Goal: Information Seeking & Learning: Check status

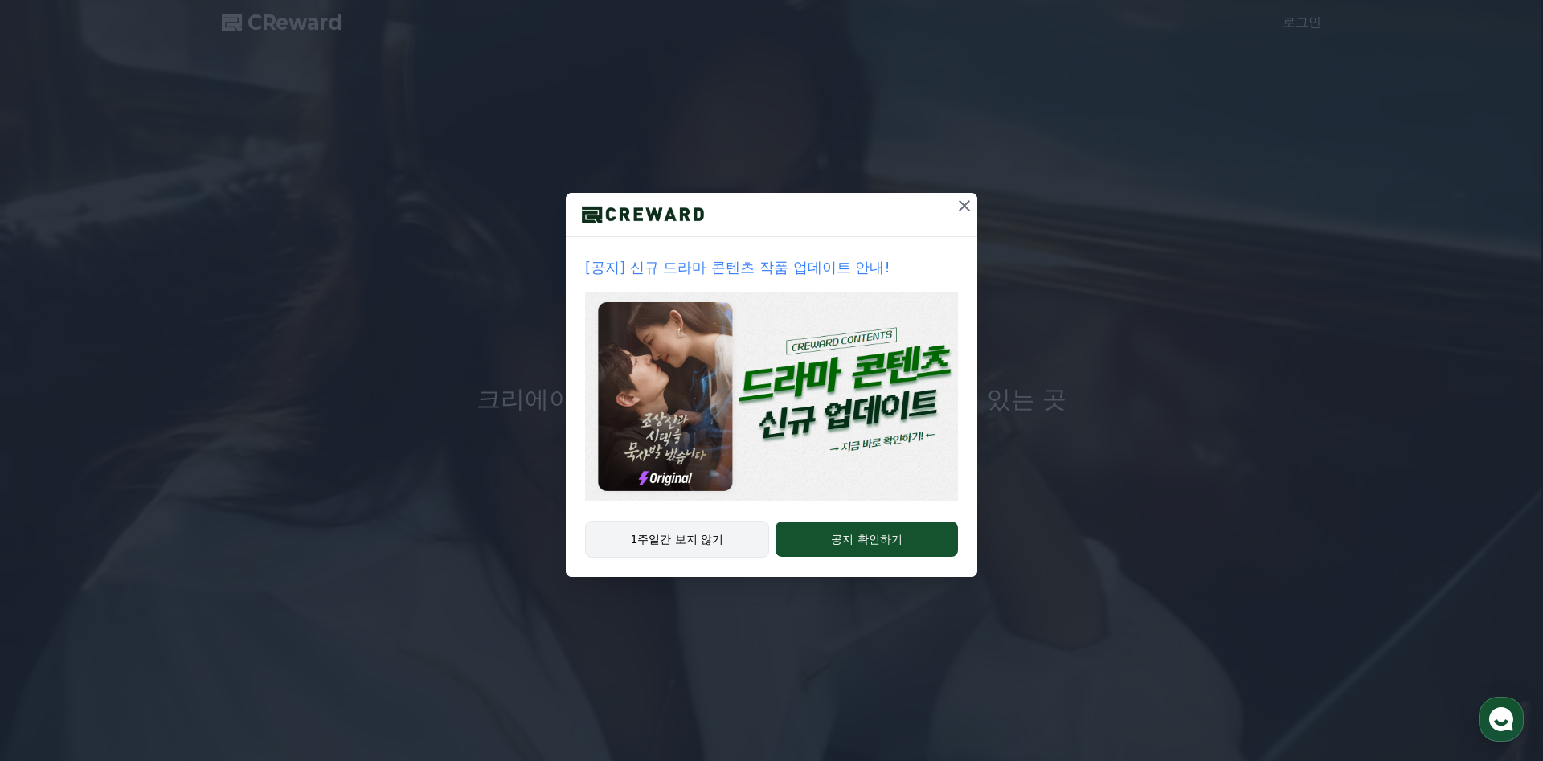
click at [682, 531] on button "1주일간 보지 않기" at bounding box center [677, 539] width 184 height 37
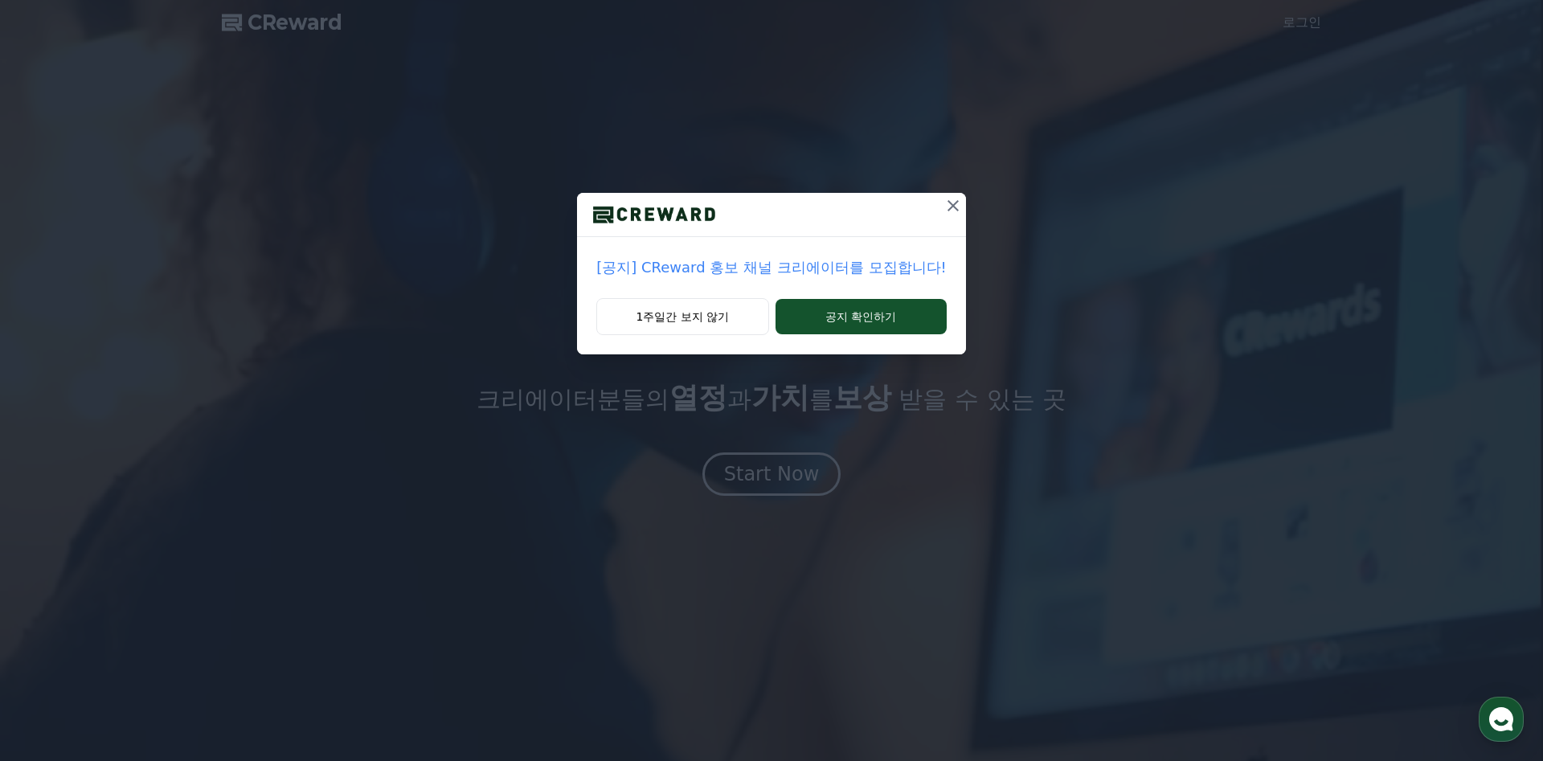
click at [804, 260] on p "[공지] CReward 홍보 채널 크리에이터를 모집합니다!" at bounding box center [771, 267] width 350 height 23
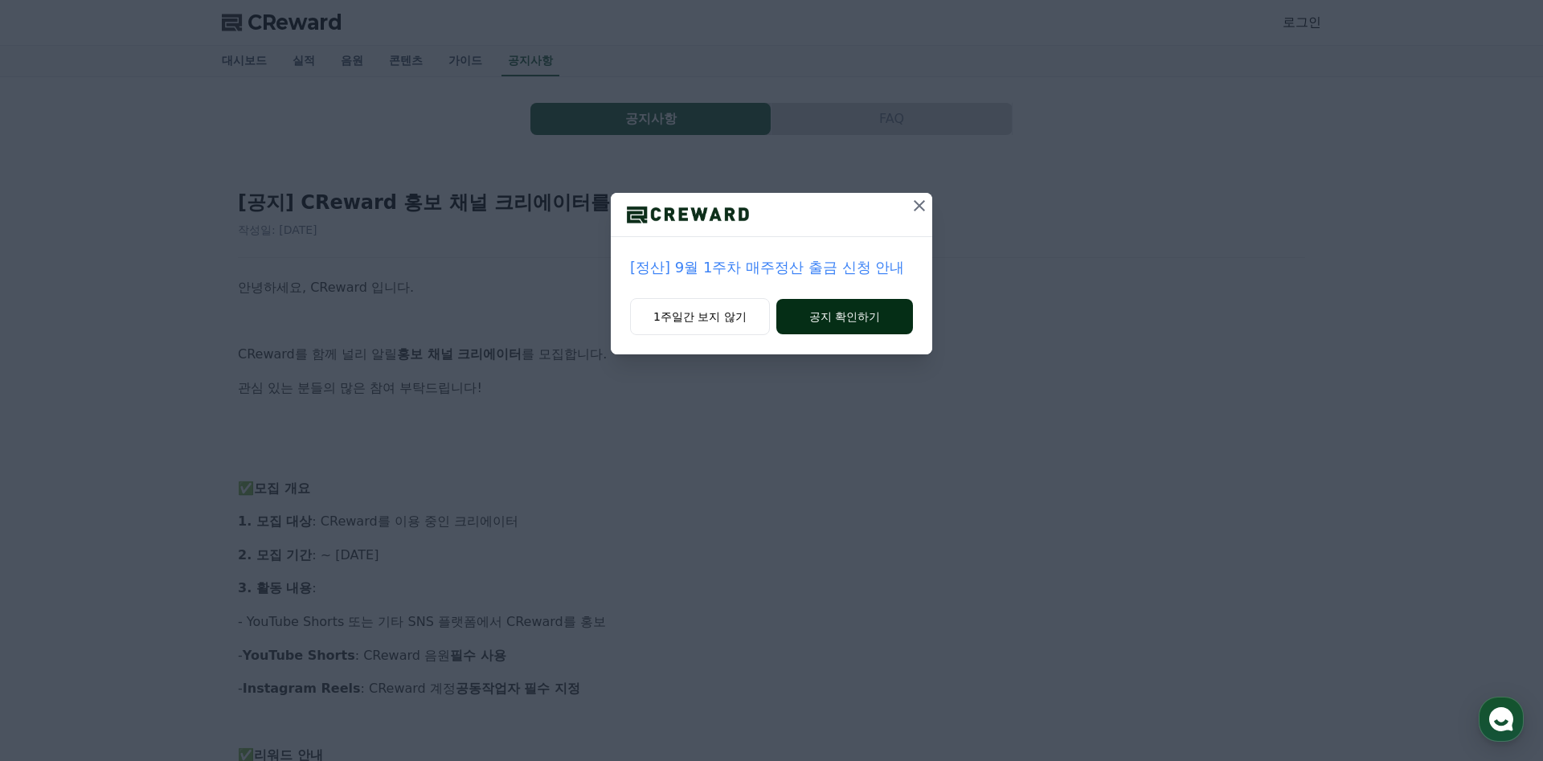
click at [823, 312] on button "공지 확인하기" at bounding box center [845, 316] width 137 height 35
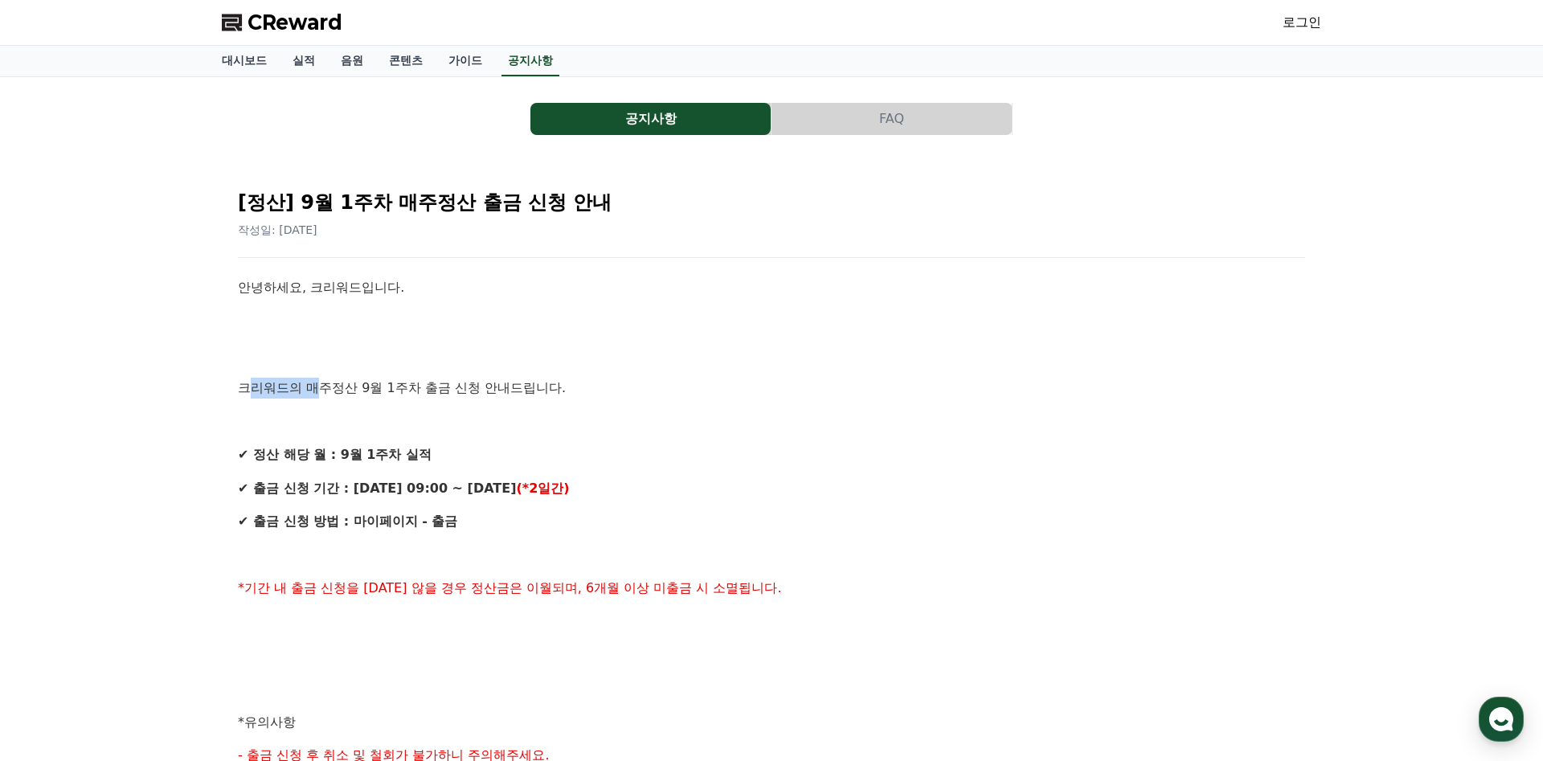
drag, startPoint x: 260, startPoint y: 379, endPoint x: 479, endPoint y: 420, distance: 223.2
click at [387, 404] on div "안녕하세요, 크리워드입니다. 크리워드의 매주정산 9월 1주차 출금 신청 안내드립니다. ✔ 정산 해당 월 : 9월 1주차 실적 ✔ 출금 신청 기…" at bounding box center [771, 739] width 1067 height 924
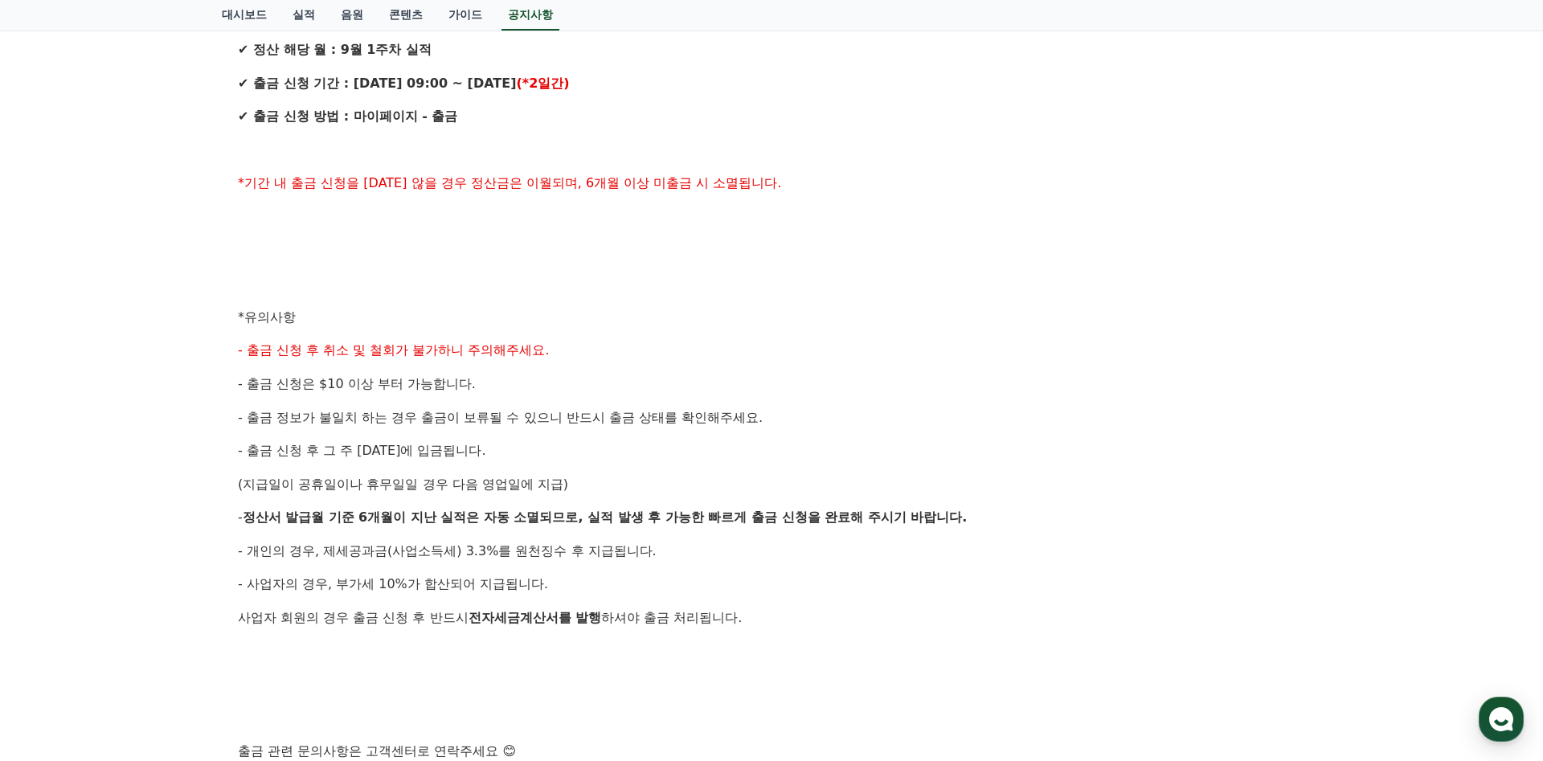
scroll to position [717, 0]
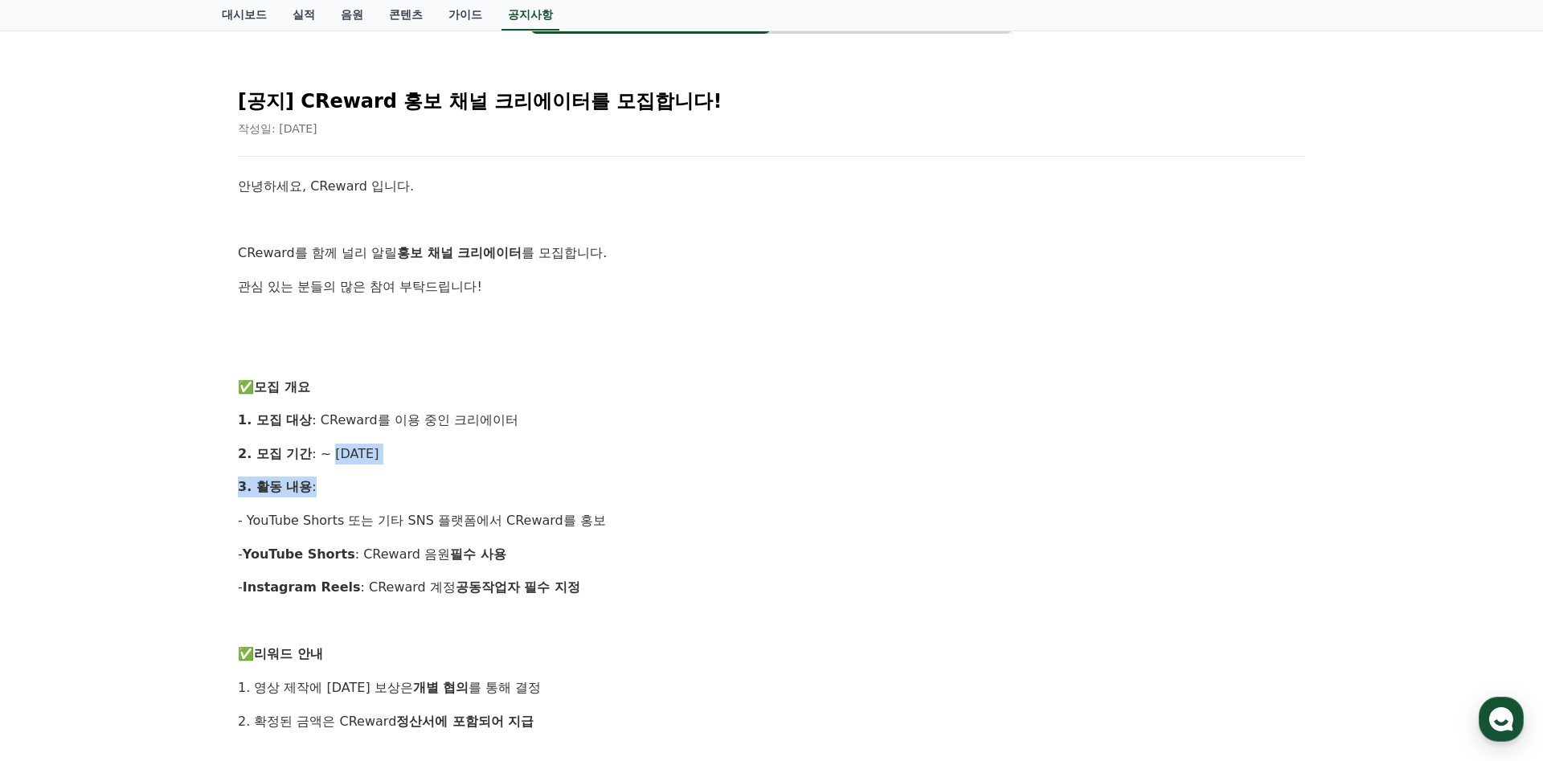
drag, startPoint x: 345, startPoint y: 457, endPoint x: 561, endPoint y: 473, distance: 216.8
click at [561, 473] on div "안녕하세요, CReward 입니다. CReward를 함께 널리 알릴 홍보 채널 크리에이터 를 모집합니다. 관심 있는 분들의 많은 참여 부탁드립…" at bounding box center [771, 738] width 1067 height 1124
drag, startPoint x: 268, startPoint y: 518, endPoint x: 666, endPoint y: 535, distance: 398.3
click at [666, 535] on div "안녕하세요, CReward 입니다. CReward를 함께 널리 알릴 홍보 채널 크리에이터 를 모집합니다. 관심 있는 분들의 많은 참여 부탁드립…" at bounding box center [771, 738] width 1067 height 1124
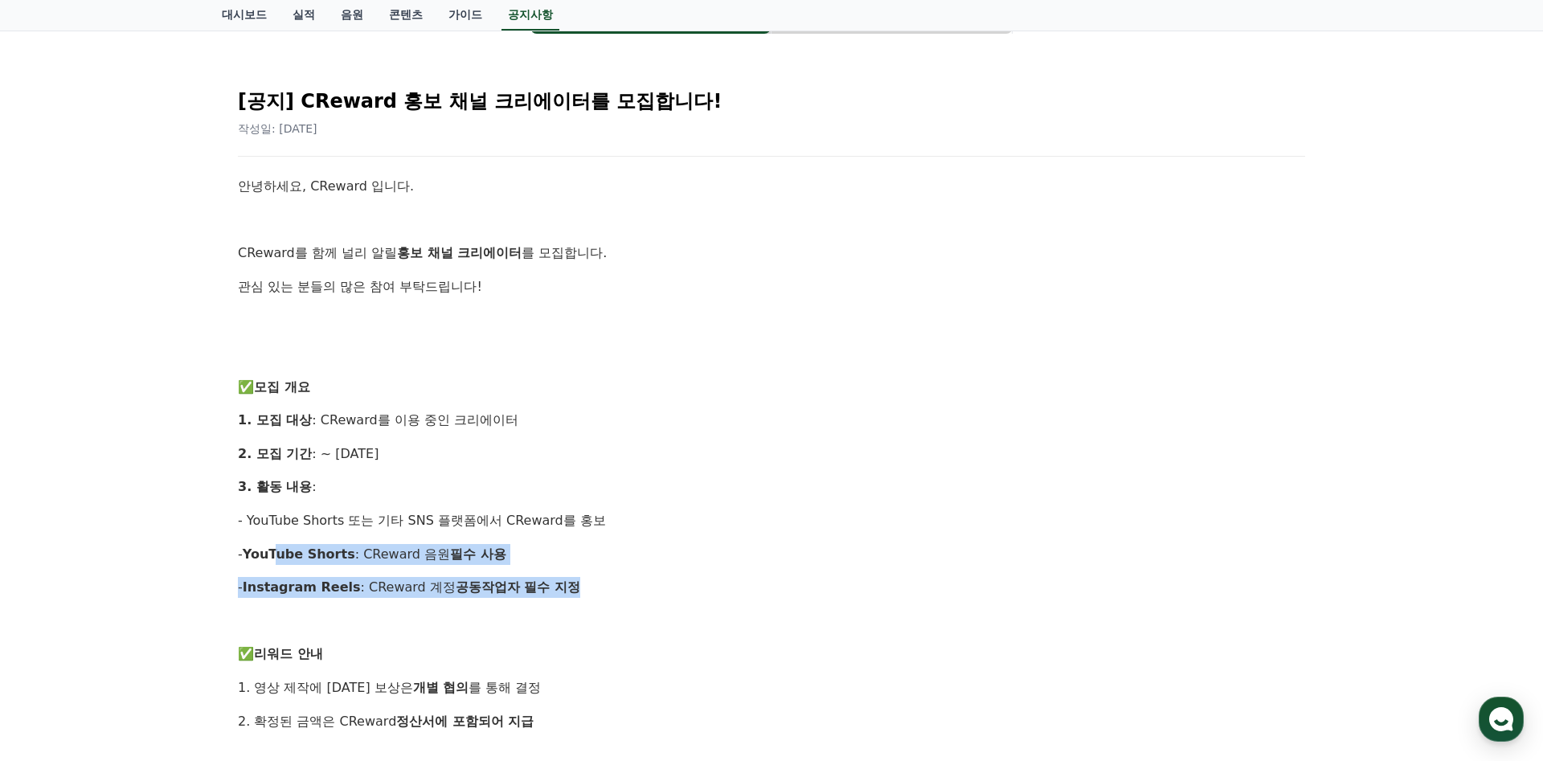
drag, startPoint x: 335, startPoint y: 547, endPoint x: 580, endPoint y: 603, distance: 250.8
click at [580, 603] on div "안녕하세요, CReward 입니다. CReward를 함께 널리 알릴 홍보 채널 크리에이터 를 모집합니다. 관심 있는 분들의 많은 참여 부탁드립…" at bounding box center [771, 738] width 1067 height 1124
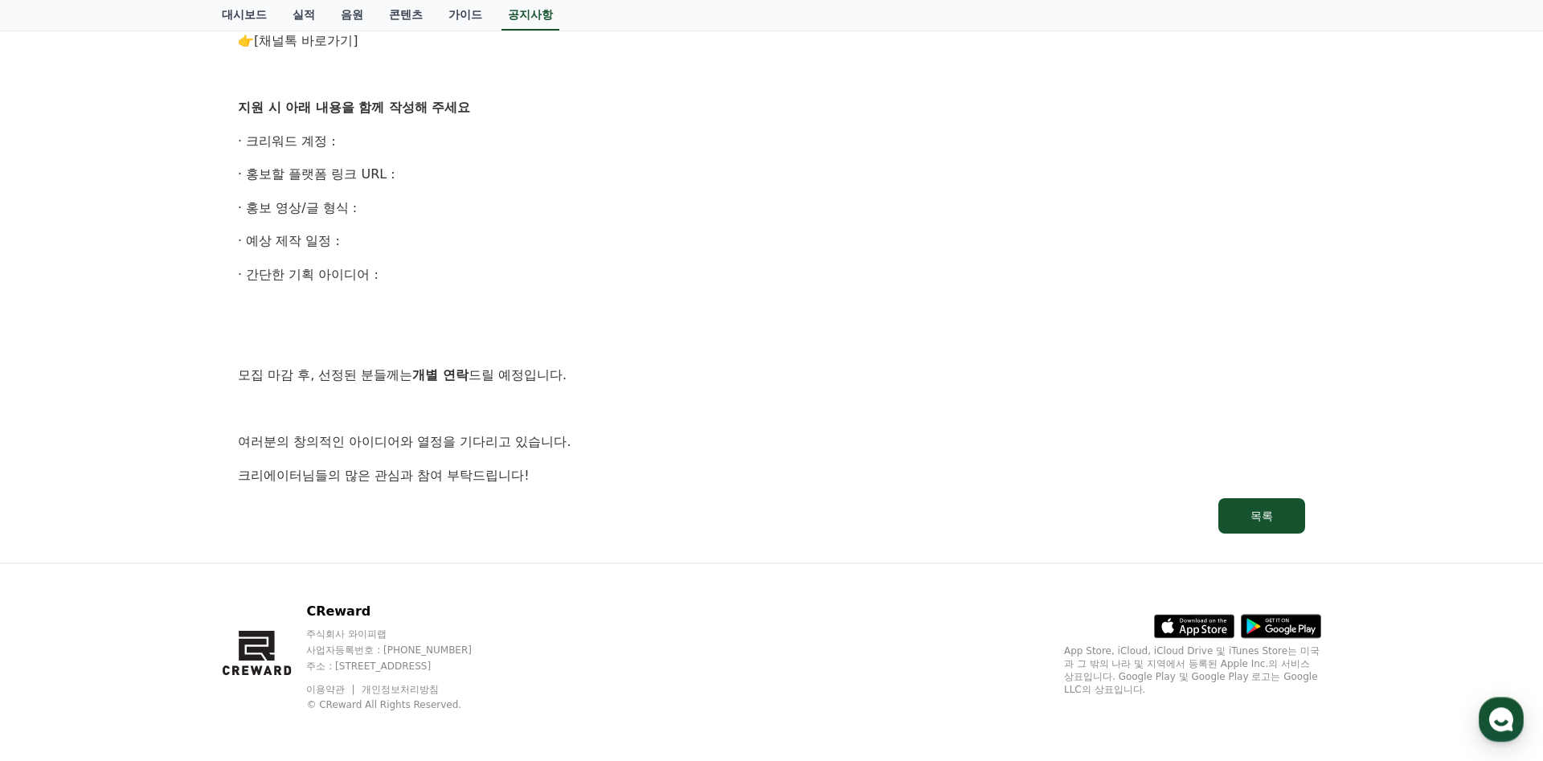
scroll to position [917, 0]
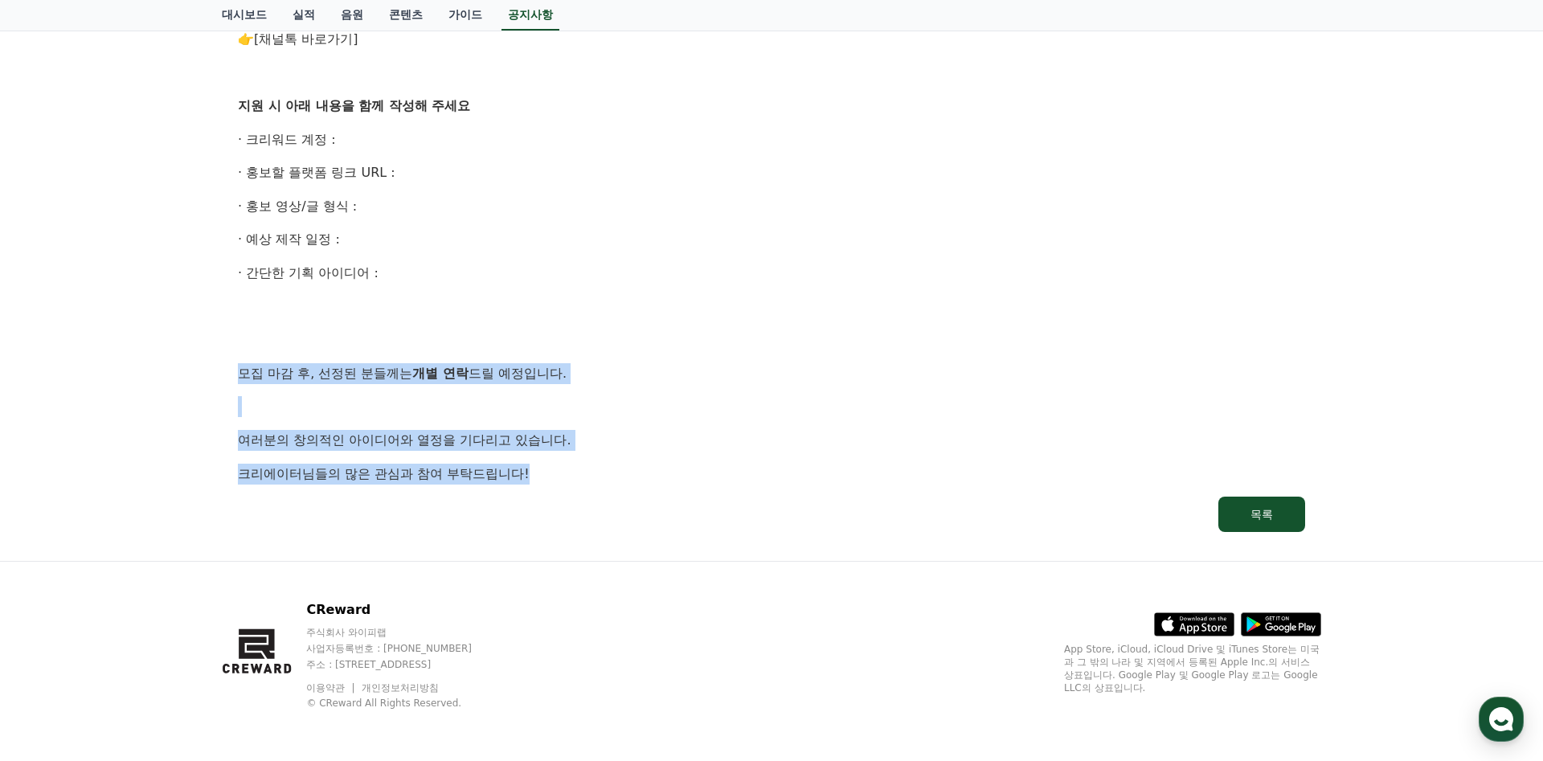
drag, startPoint x: 242, startPoint y: 371, endPoint x: 577, endPoint y: 472, distance: 350.2
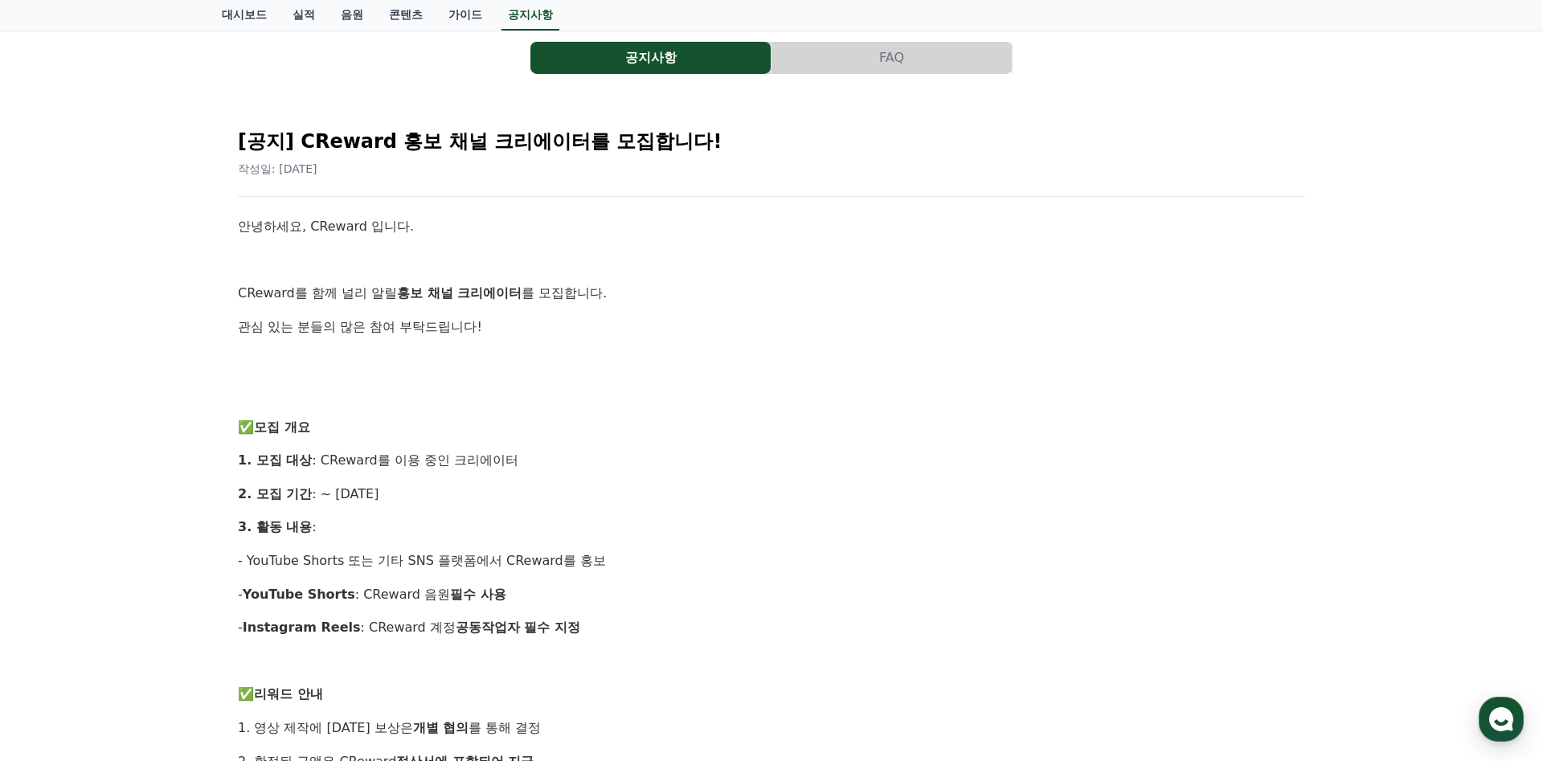
scroll to position [0, 0]
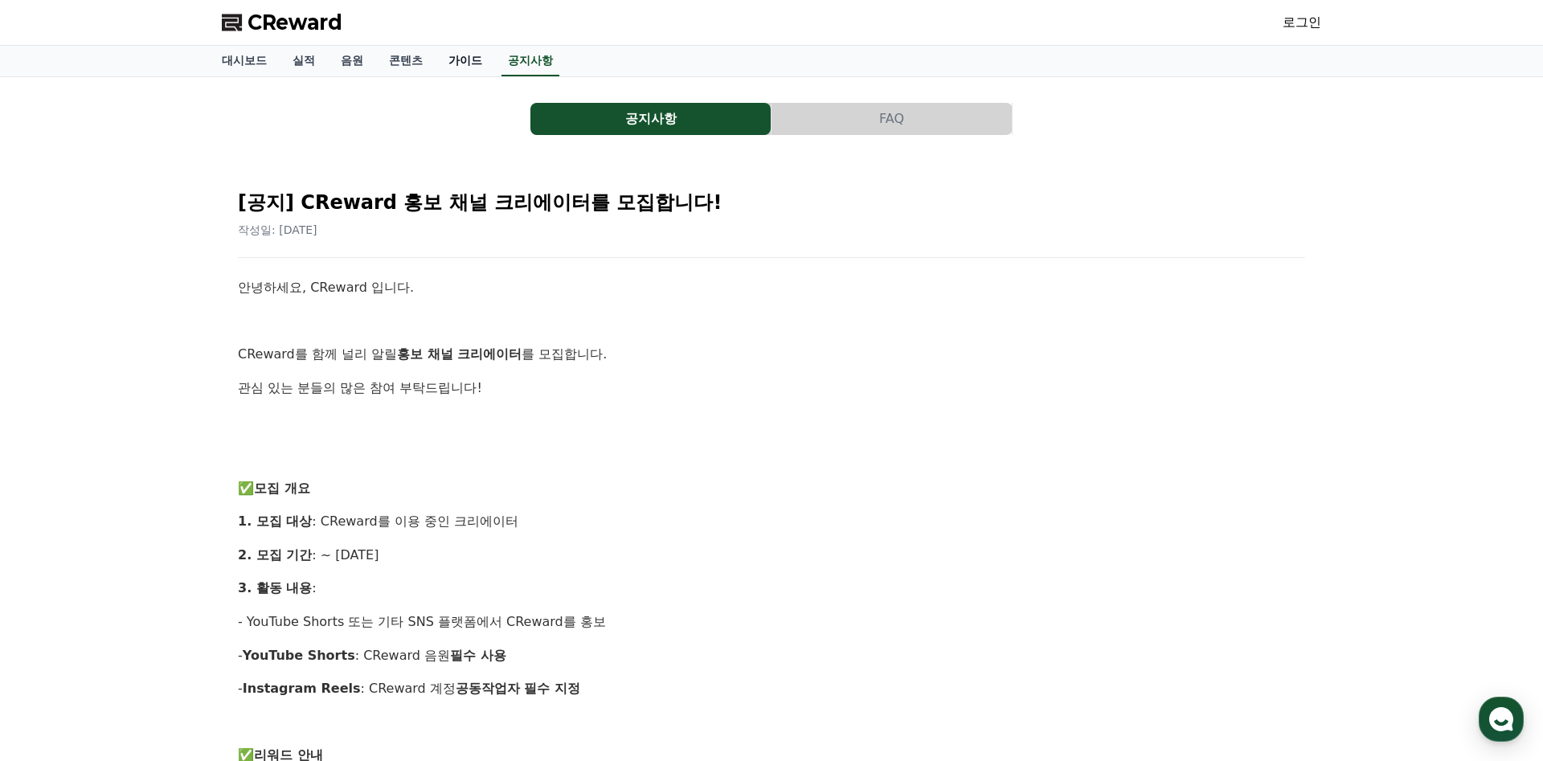
click at [456, 61] on link "가이드" at bounding box center [465, 61] width 59 height 31
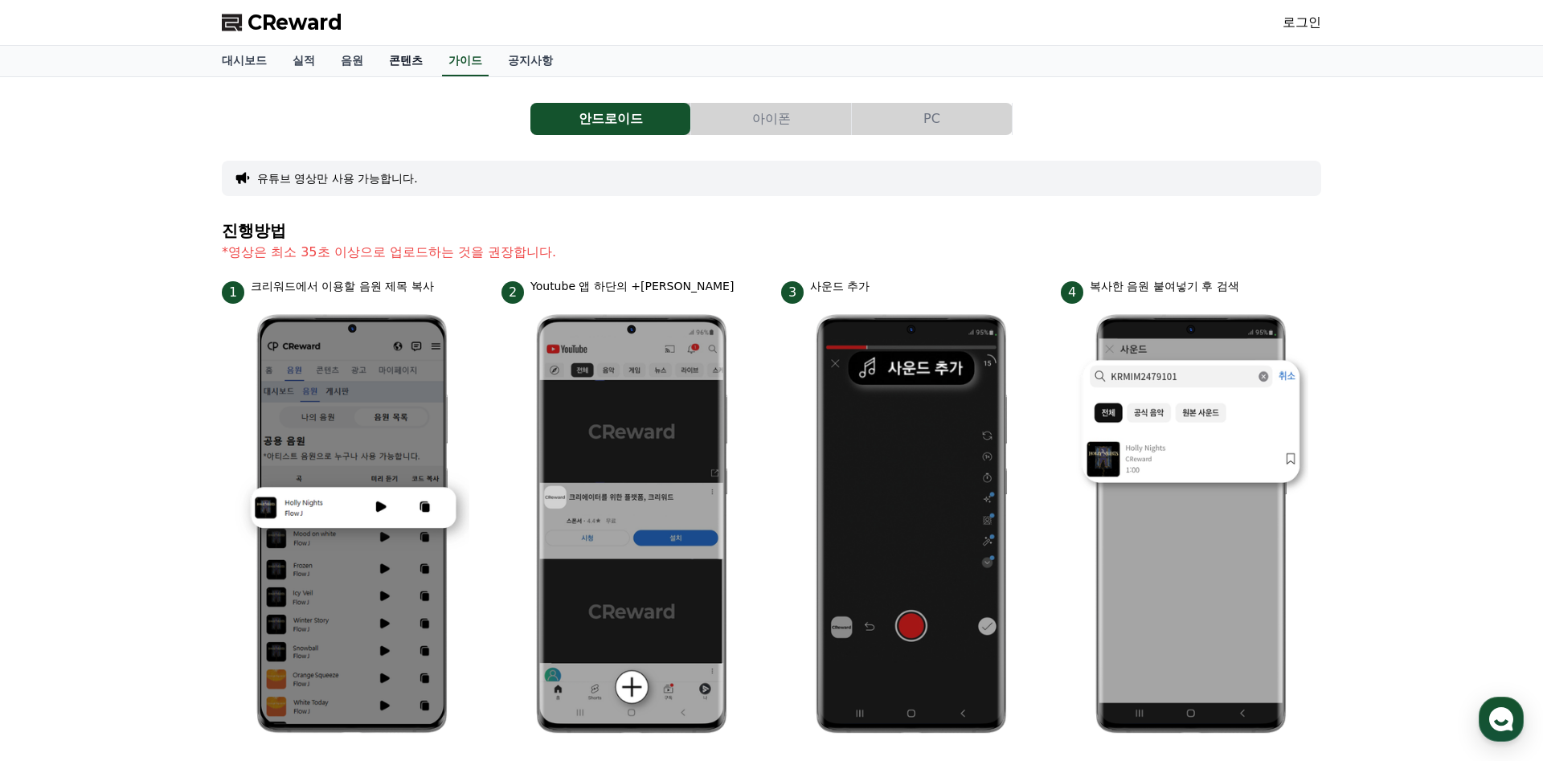
click at [397, 59] on link "콘텐츠" at bounding box center [405, 61] width 59 height 31
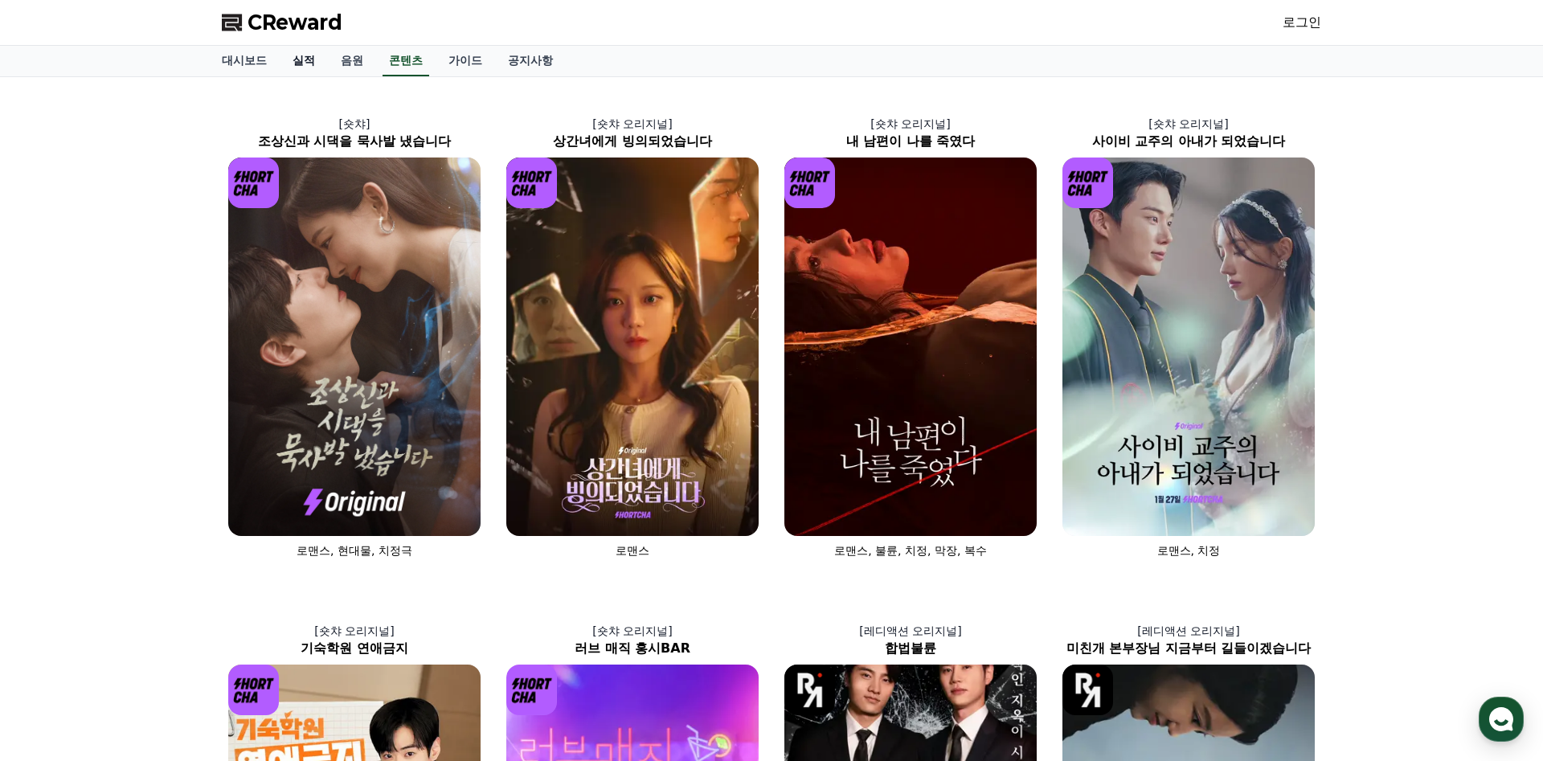
click at [326, 68] on link "실적" at bounding box center [304, 61] width 48 height 31
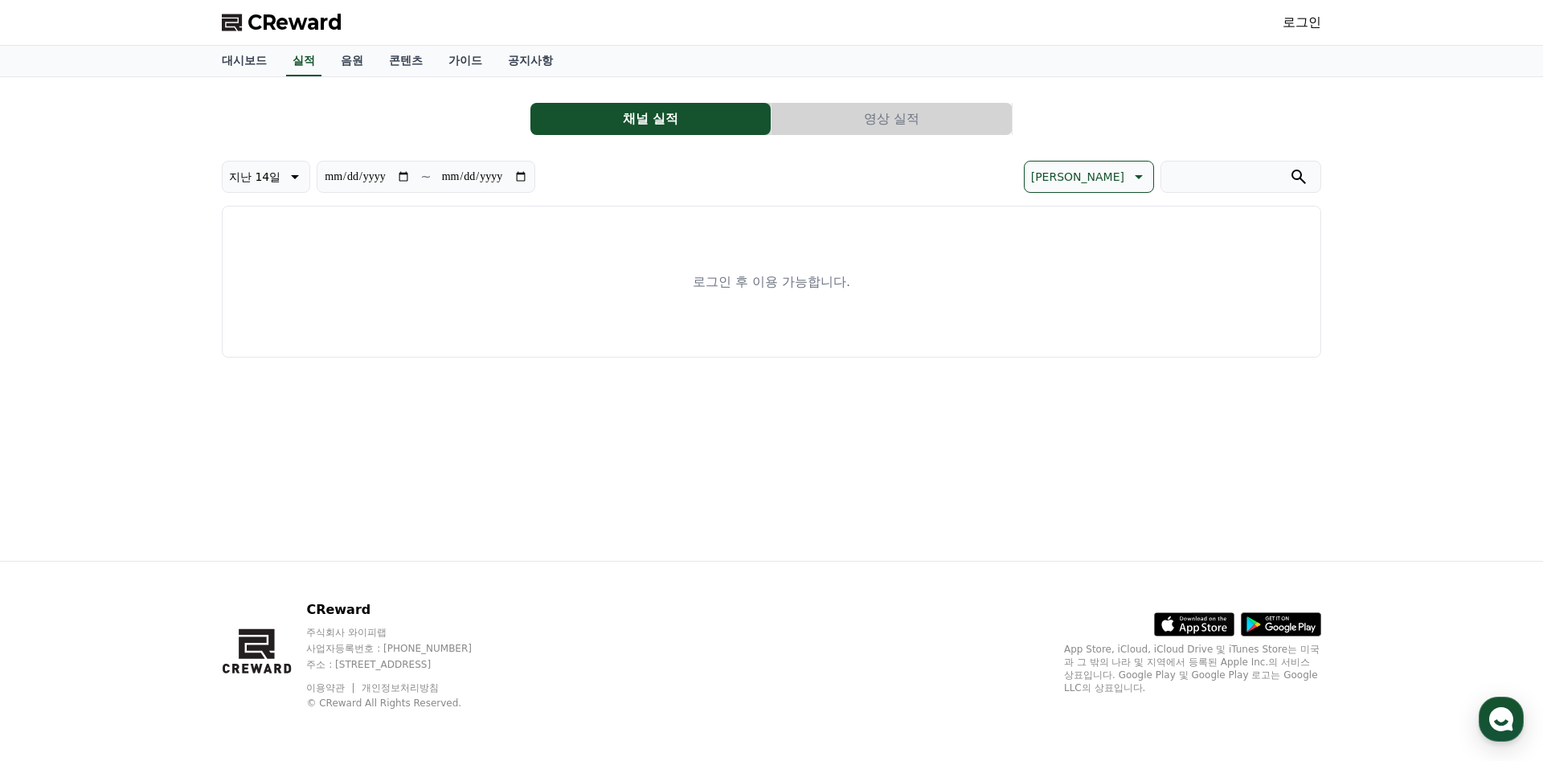
click at [1293, 18] on link "로그인" at bounding box center [1302, 22] width 39 height 19
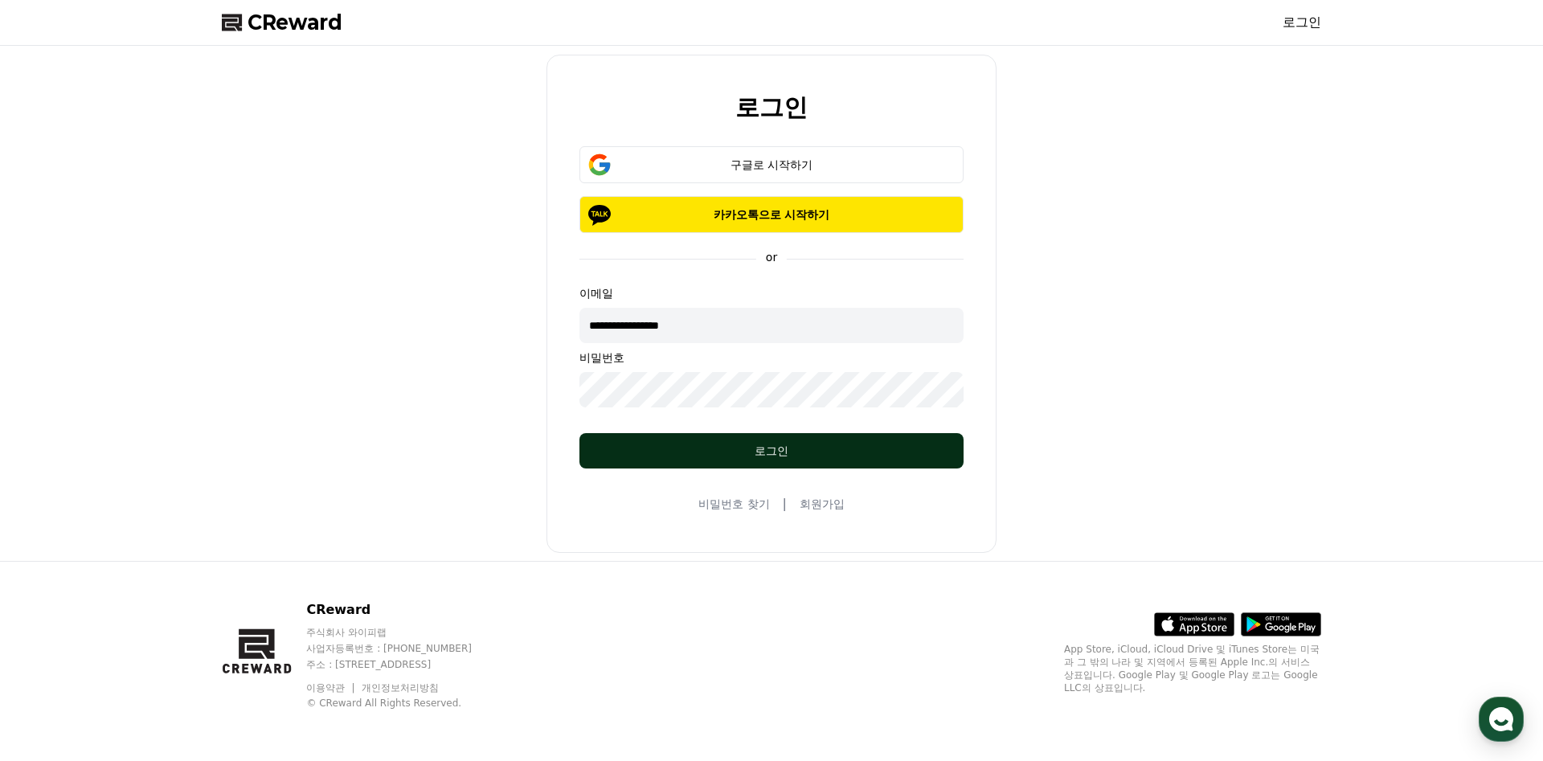
click at [750, 439] on button "로그인" at bounding box center [772, 450] width 384 height 35
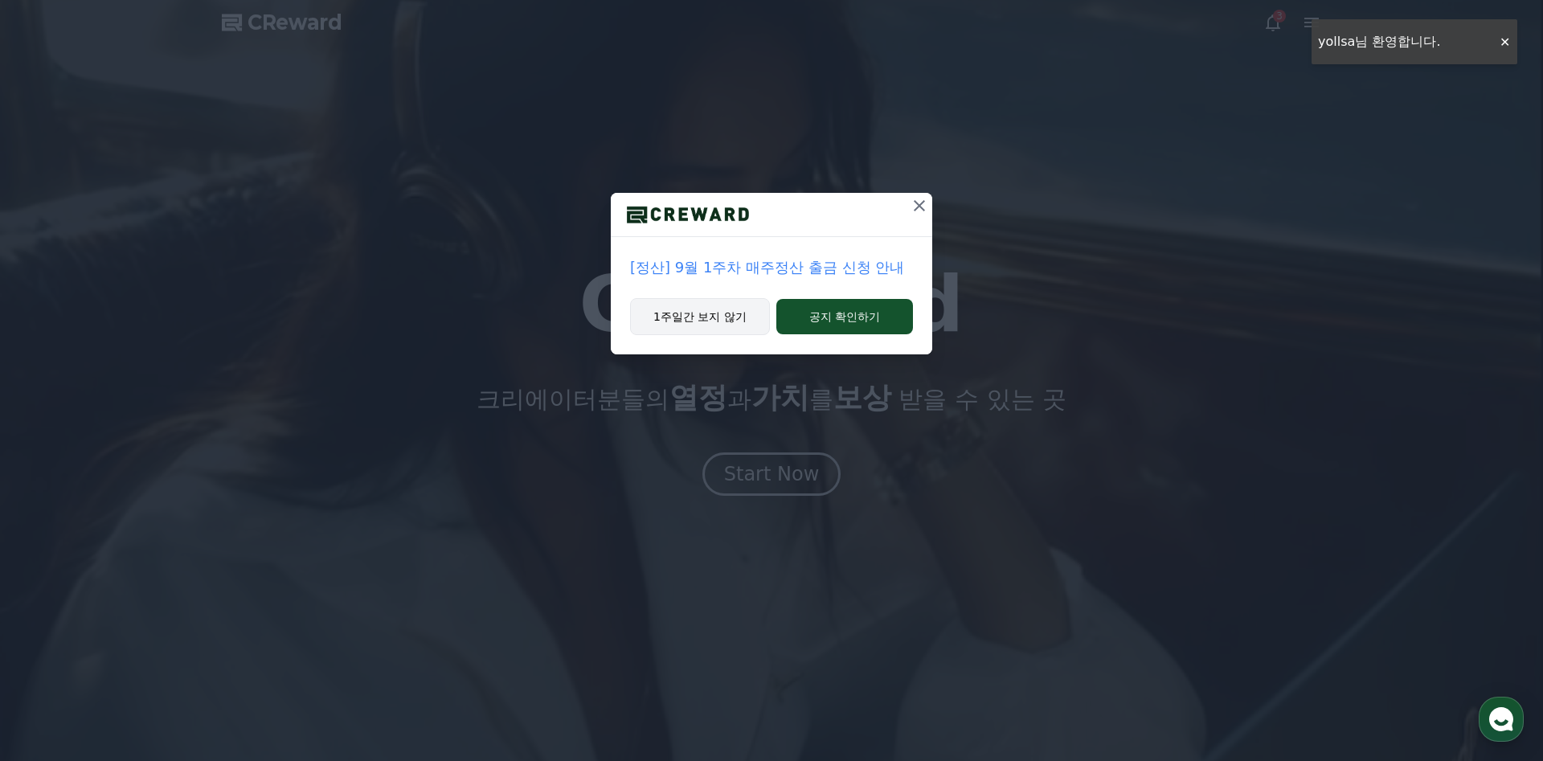
click at [693, 313] on button "1주일간 보지 않기" at bounding box center [700, 316] width 140 height 37
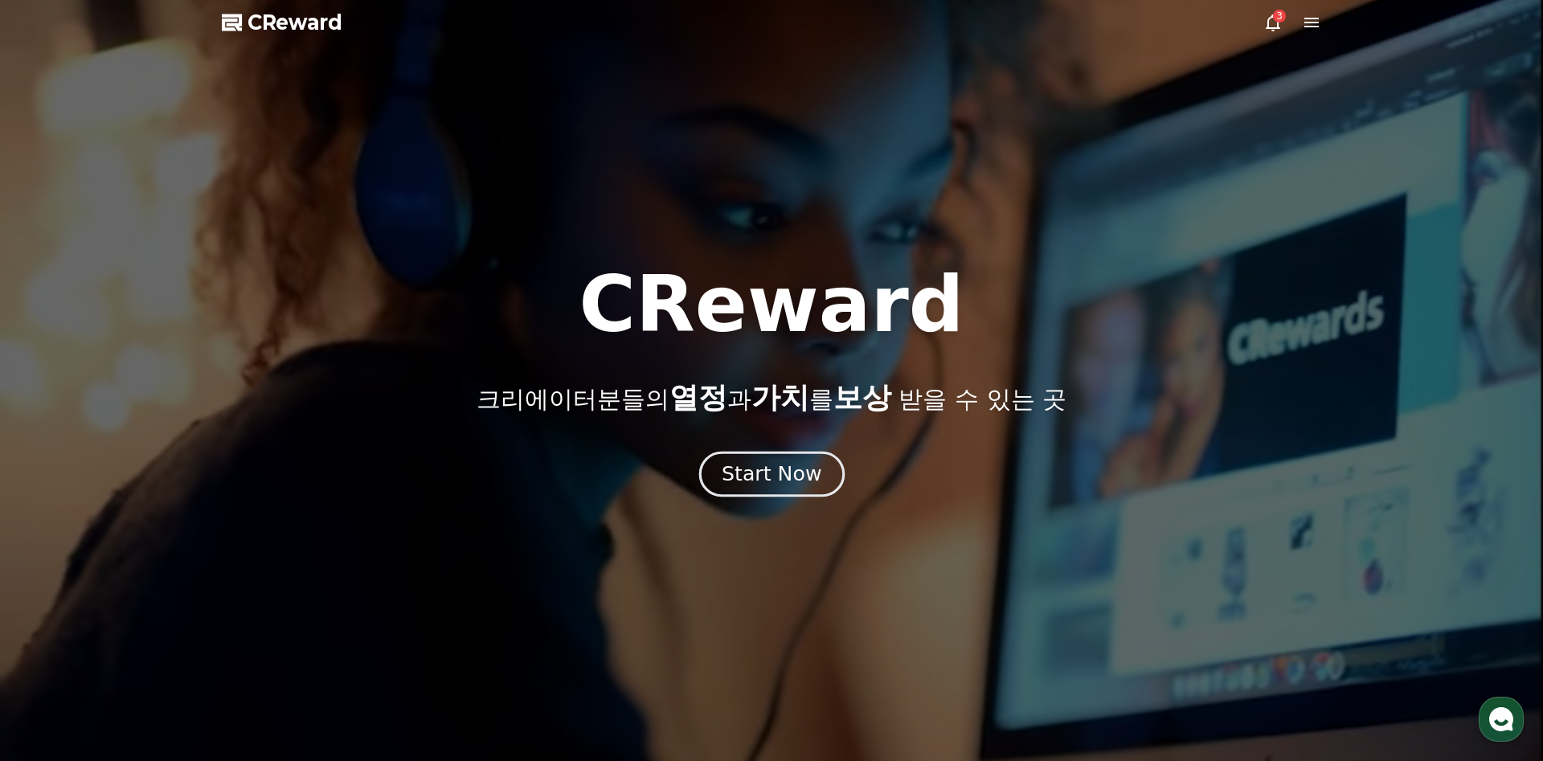
click at [769, 465] on div "Start Now" at bounding box center [772, 474] width 100 height 27
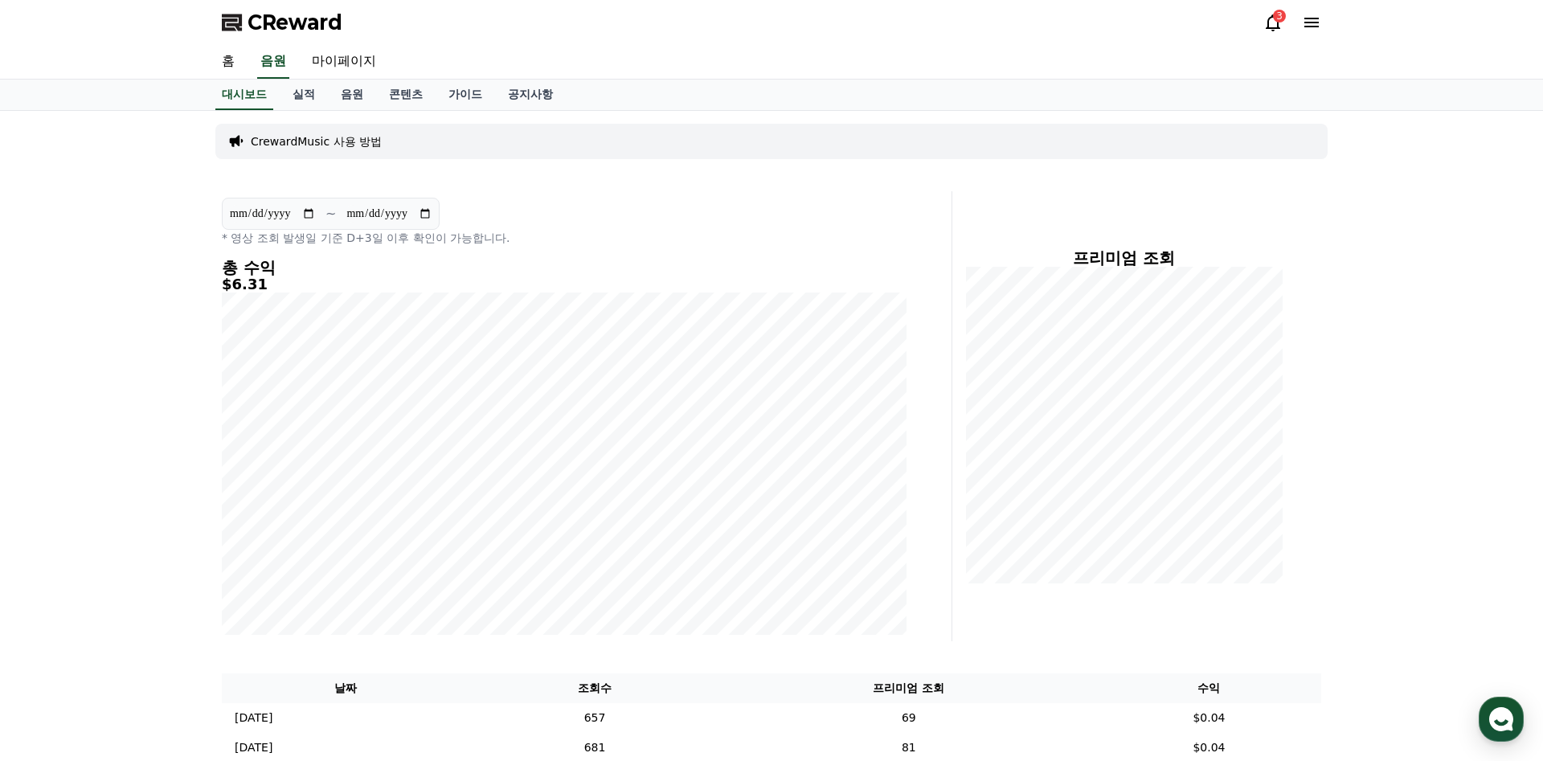
click at [1273, 14] on icon at bounding box center [1273, 22] width 14 height 17
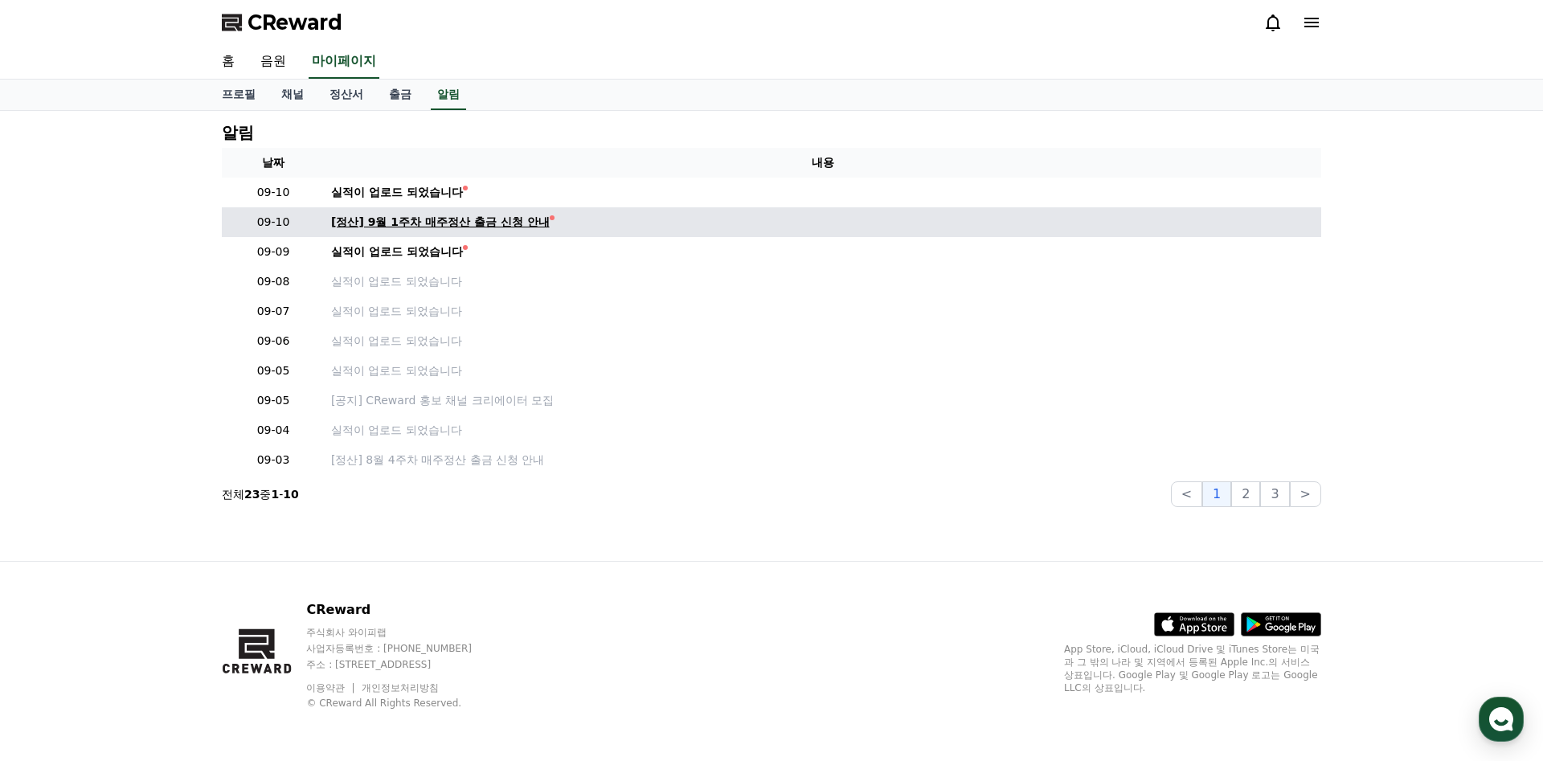
click at [439, 225] on div "[정산] 9월 1주차 매주정산 출금 신청 안내" at bounding box center [440, 222] width 219 height 17
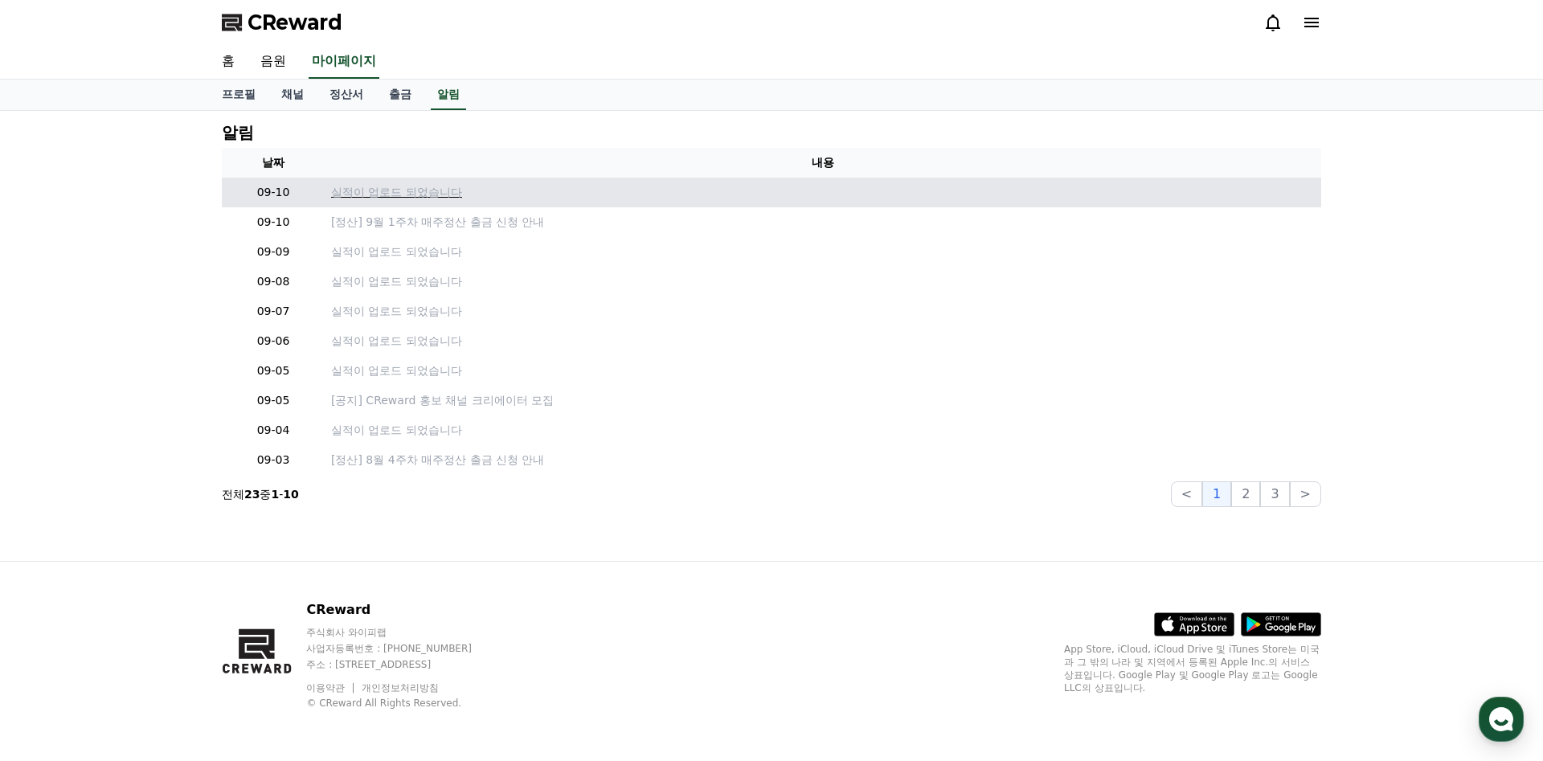
click at [395, 193] on p "실적이 업로드 되었습니다" at bounding box center [823, 192] width 984 height 17
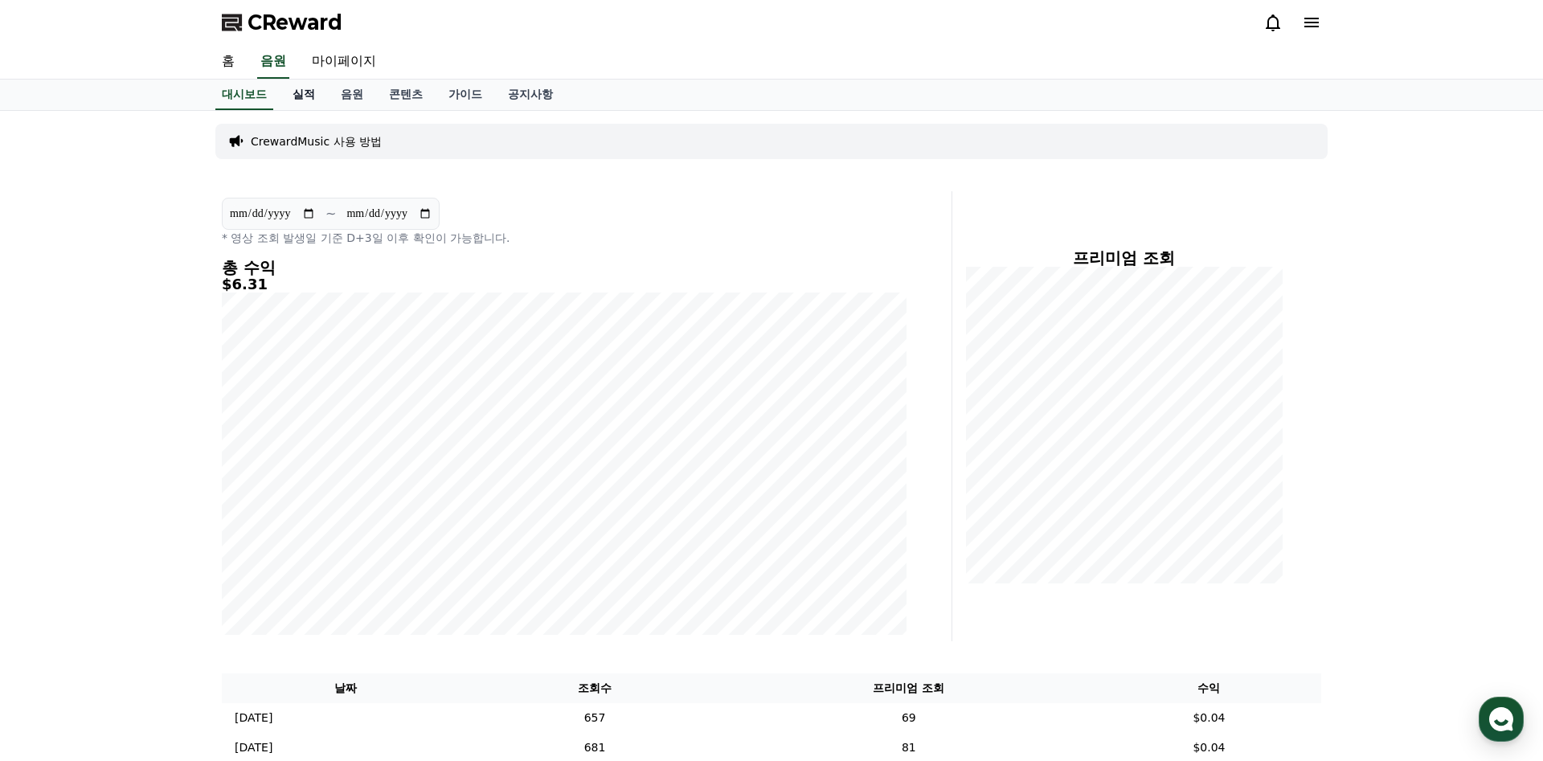
click at [300, 98] on link "실적" at bounding box center [304, 95] width 48 height 31
